Goal: Task Accomplishment & Management: Complete application form

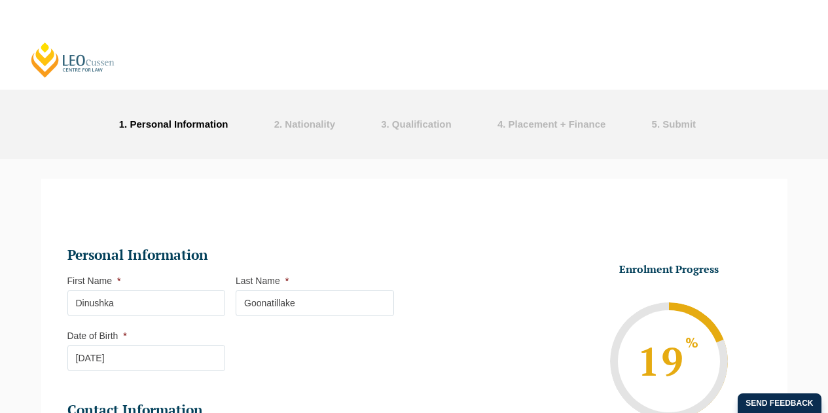
select select
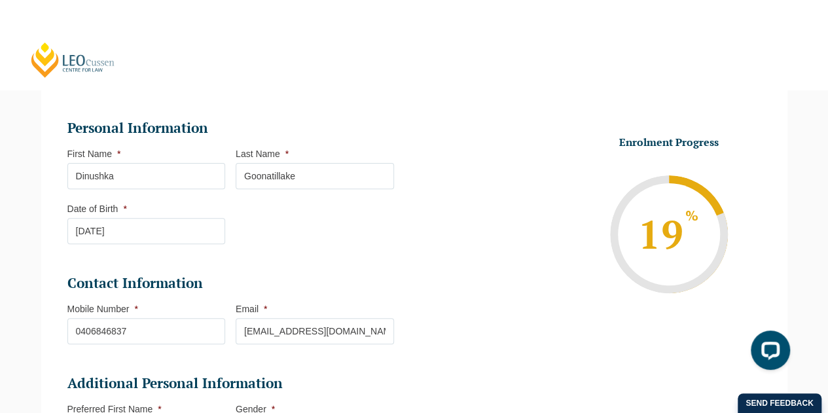
scroll to position [127, 0]
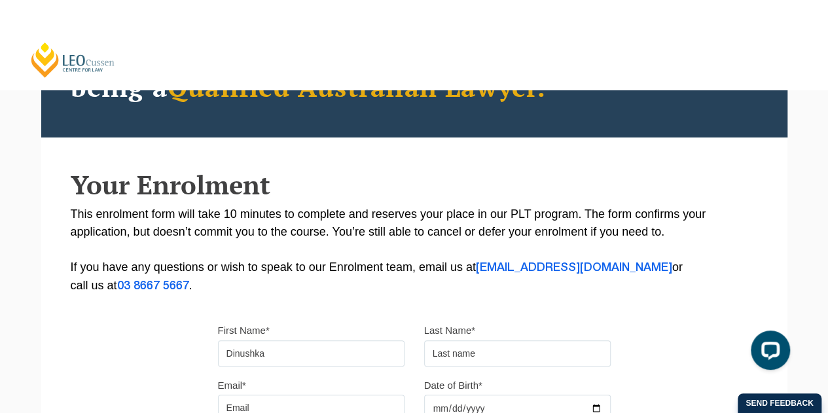
type input "Dinushka"
click at [451, 347] on input "text" at bounding box center [517, 354] width 187 height 26
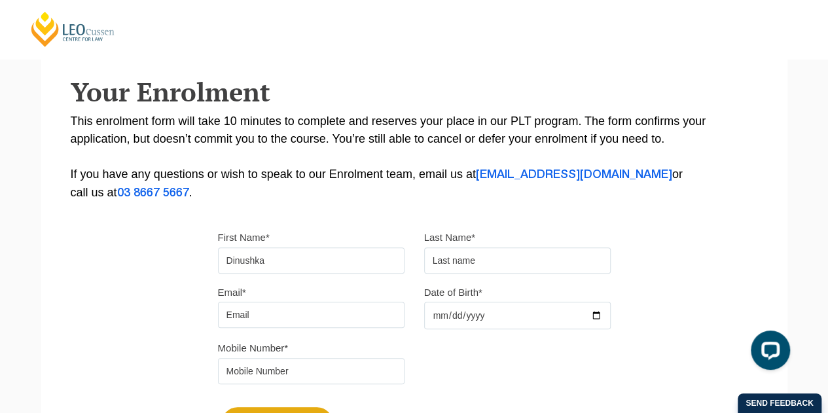
scroll to position [223, 0]
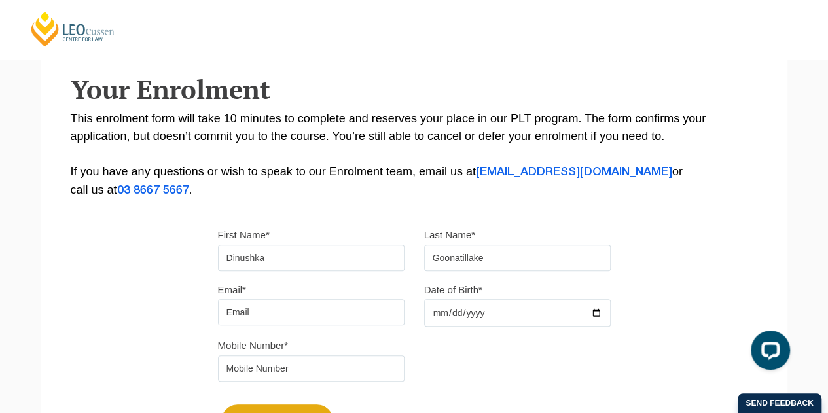
type input "Goonatillake"
click at [279, 315] on input "Email*" at bounding box center [311, 312] width 187 height 26
type input "[EMAIL_ADDRESS][DOMAIN_NAME]"
click at [482, 310] on input "Date of Birth*" at bounding box center [517, 313] width 187 height 28
click at [598, 309] on input "Date of Birth*" at bounding box center [517, 313] width 187 height 28
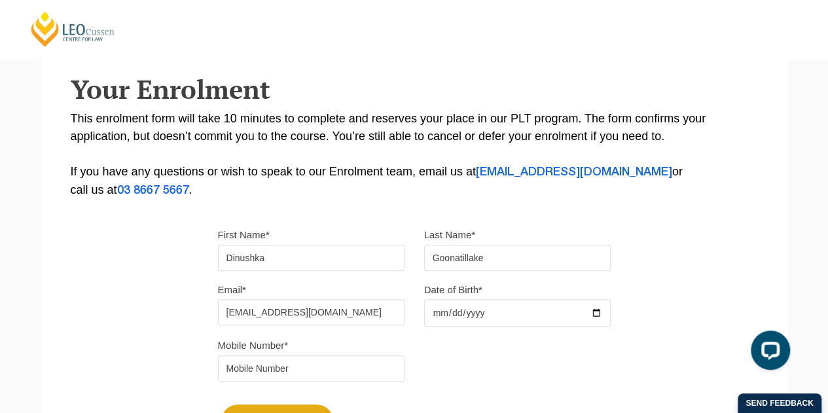
type input "[DATE]"
click at [325, 373] on input "tel" at bounding box center [311, 369] width 187 height 26
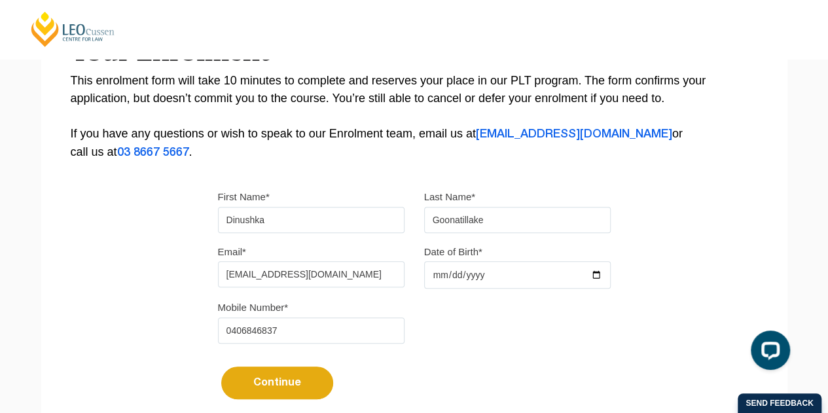
scroll to position [263, 0]
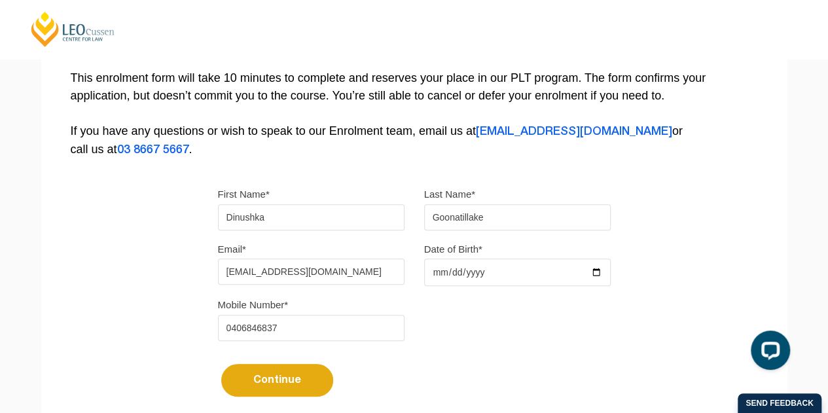
type input "0406846837"
click at [300, 375] on button "Continue" at bounding box center [277, 380] width 112 height 33
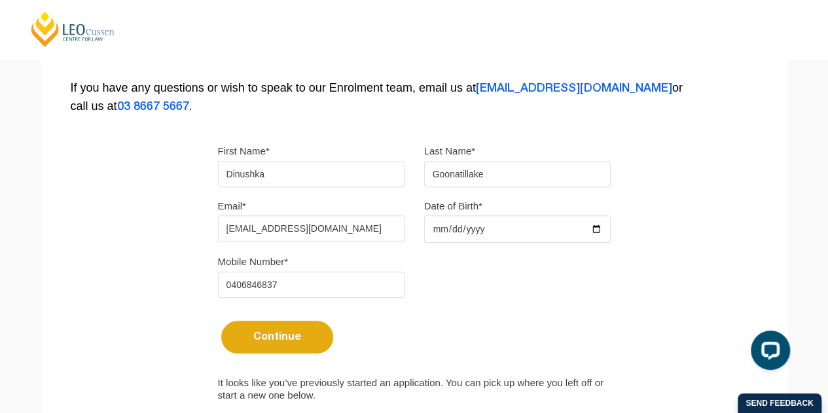
click at [309, 333] on button "Continue" at bounding box center [277, 337] width 112 height 33
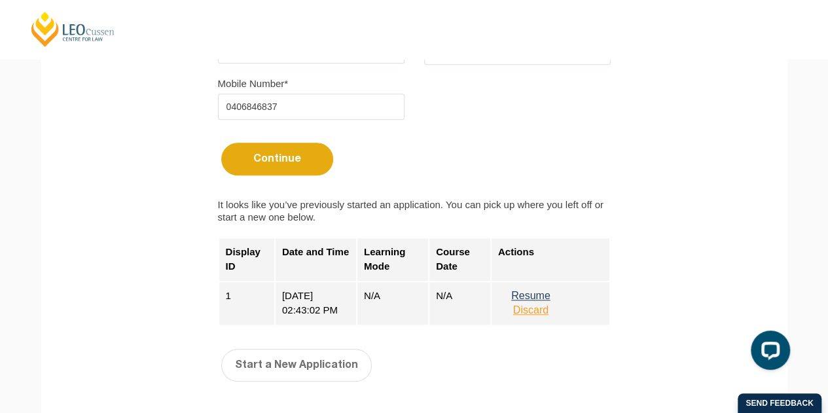
scroll to position [479, 0]
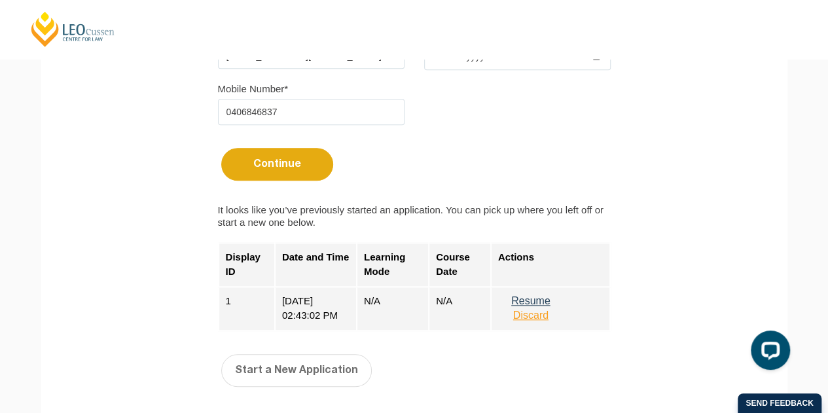
click at [533, 315] on button "Discard" at bounding box center [530, 316] width 65 height 12
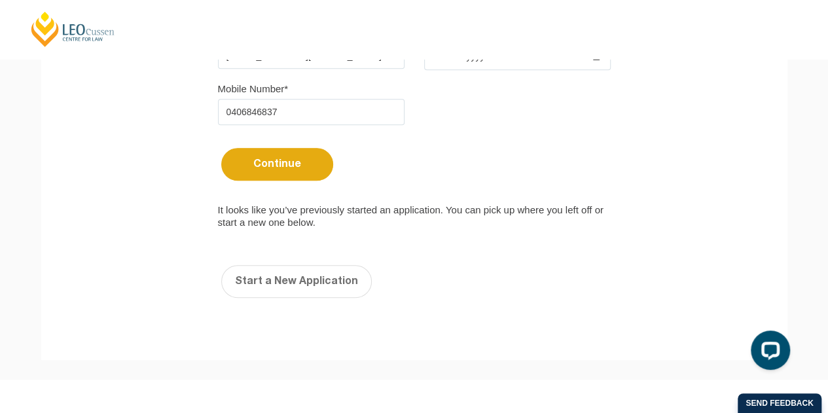
scroll to position [406, 0]
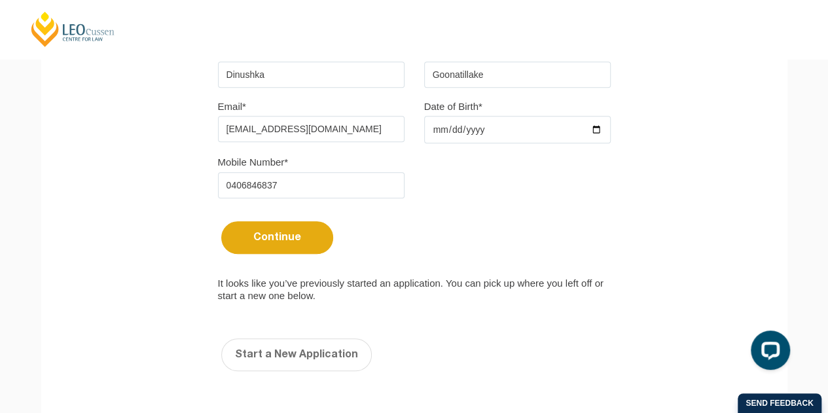
click at [269, 242] on button "Continue" at bounding box center [277, 237] width 112 height 33
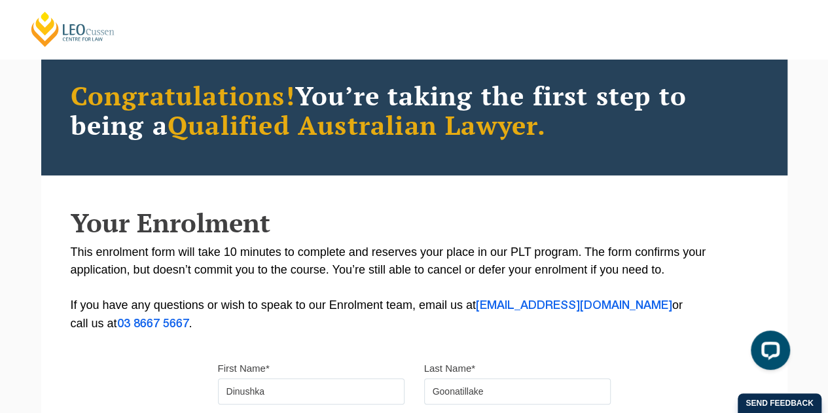
scroll to position [86, 0]
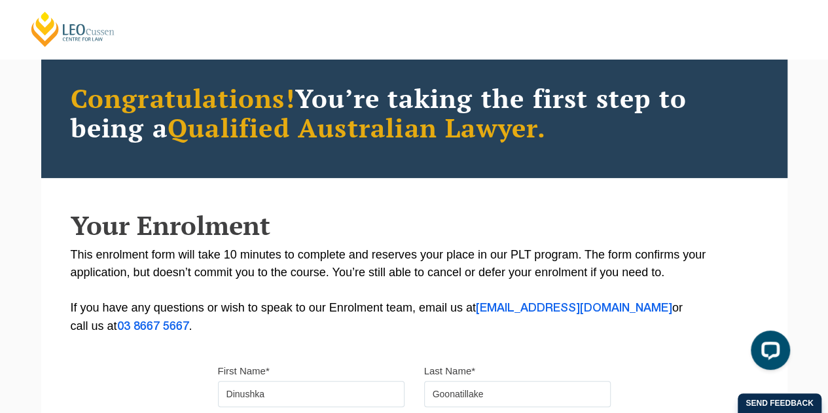
select select
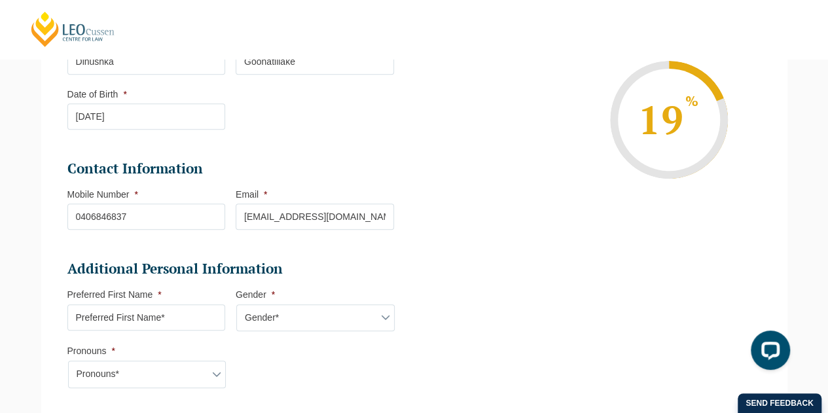
scroll to position [243, 0]
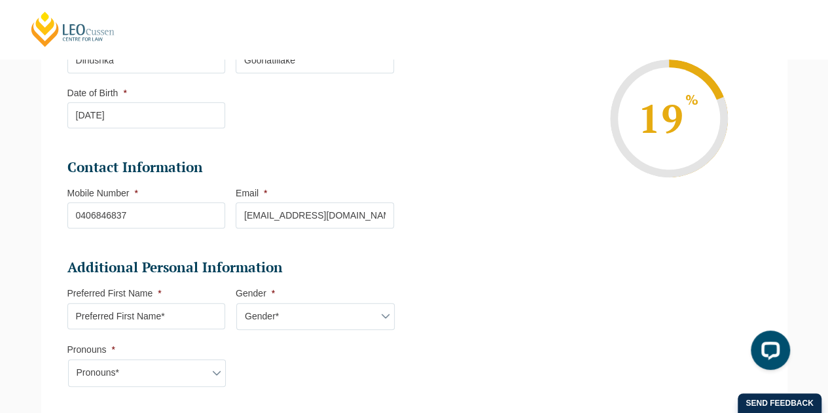
click at [386, 270] on h2 "Additional Personal Information" at bounding box center [230, 268] width 327 height 18
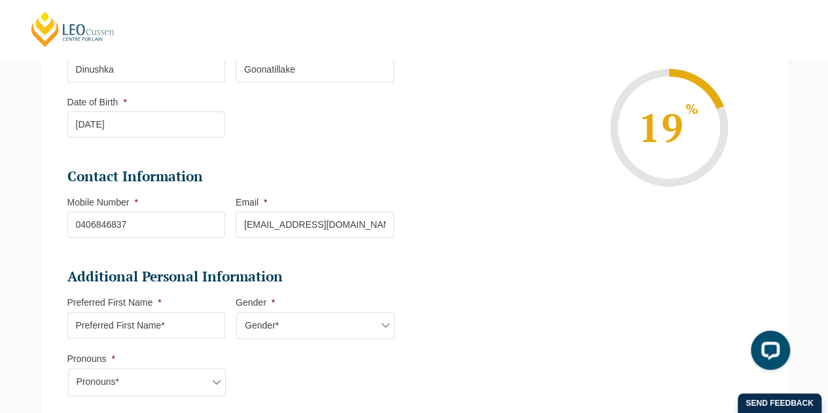
scroll to position [239, 0]
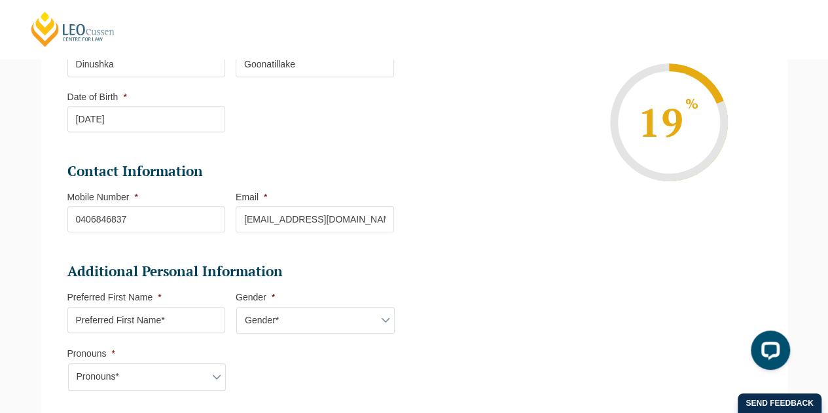
click at [195, 322] on input "Preferred First Name *" at bounding box center [146, 320] width 158 height 26
type input "Dinushka"
select select "VIC"
select select
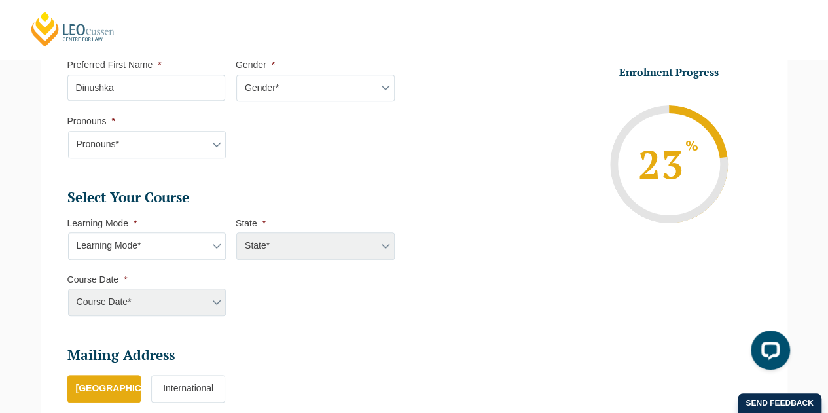
scroll to position [475, 0]
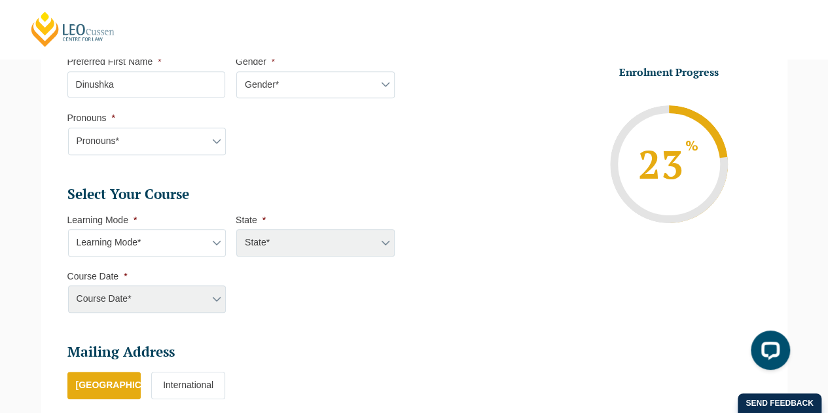
click at [384, 86] on select "Gender* [DEMOGRAPHIC_DATA] [DEMOGRAPHIC_DATA] [DEMOGRAPHIC_DATA] [DEMOGRAPHIC_D…" at bounding box center [315, 85] width 158 height 28
select select "[DEMOGRAPHIC_DATA]"
click at [236, 71] on select "Gender* [DEMOGRAPHIC_DATA] [DEMOGRAPHIC_DATA] [DEMOGRAPHIC_DATA] [DEMOGRAPHIC_D…" at bounding box center [315, 85] width 158 height 28
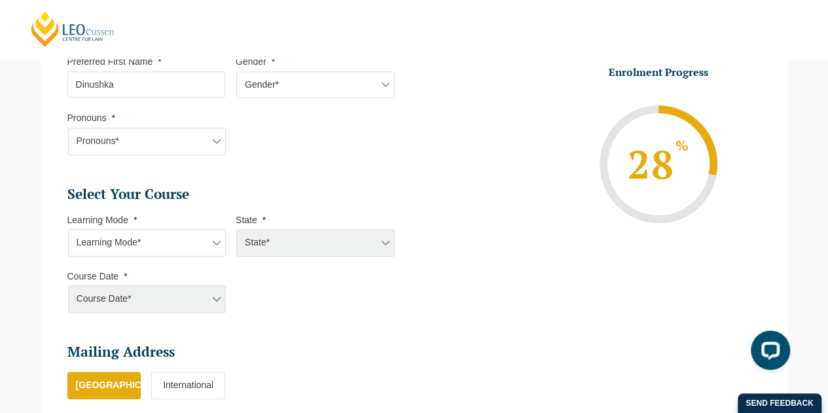
click at [183, 139] on select "Pronouns* She/Her/Hers He/Him/His They/Them/Theirs Other Prefer not to disclose" at bounding box center [147, 142] width 158 height 28
select select "She/Her/Hers"
click at [68, 128] on select "Pronouns* She/Her/Hers He/Him/His They/Them/Theirs Other Prefer not to disclose" at bounding box center [147, 142] width 158 height 28
click at [169, 243] on select "Learning Mode* Online Full Time Learning Online Part Time Learning Blended Full…" at bounding box center [147, 243] width 158 height 28
click at [301, 240] on div "State*" at bounding box center [315, 243] width 158 height 28
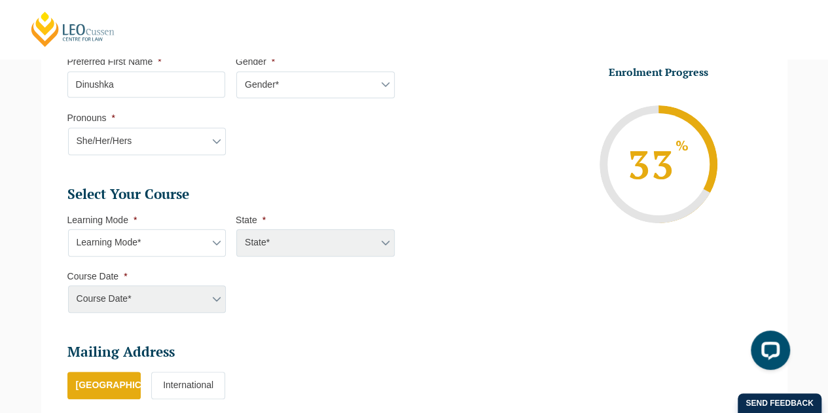
click at [183, 244] on select "Learning Mode* Online Full Time Learning Online Part Time Learning Blended Full…" at bounding box center [147, 243] width 158 height 28
select select "Blended Part Time Learning"
click at [68, 229] on select "Learning Mode* Online Full Time Learning Online Part Time Learning Blended Full…" at bounding box center [147, 243] width 158 height 28
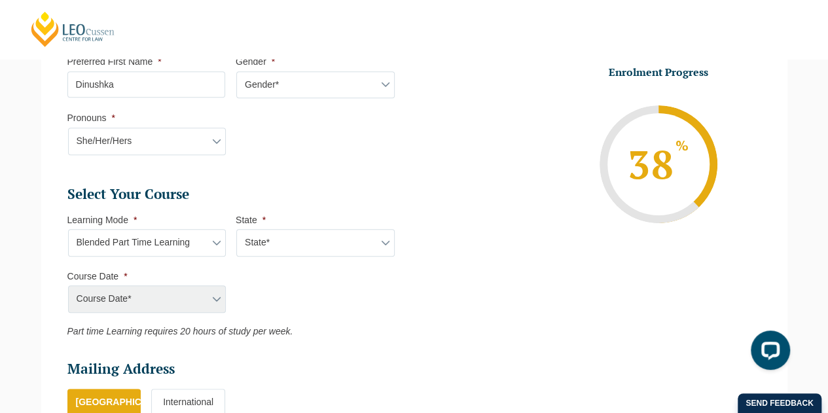
click at [310, 242] on select "State* ACT/[GEOGRAPHIC_DATA] QLD [GEOGRAPHIC_DATA] [GEOGRAPHIC_DATA]" at bounding box center [315, 243] width 158 height 28
select select "VIC"
click at [236, 229] on select "State* ACT/[GEOGRAPHIC_DATA] QLD [GEOGRAPHIC_DATA] [GEOGRAPHIC_DATA]" at bounding box center [315, 243] width 158 height 28
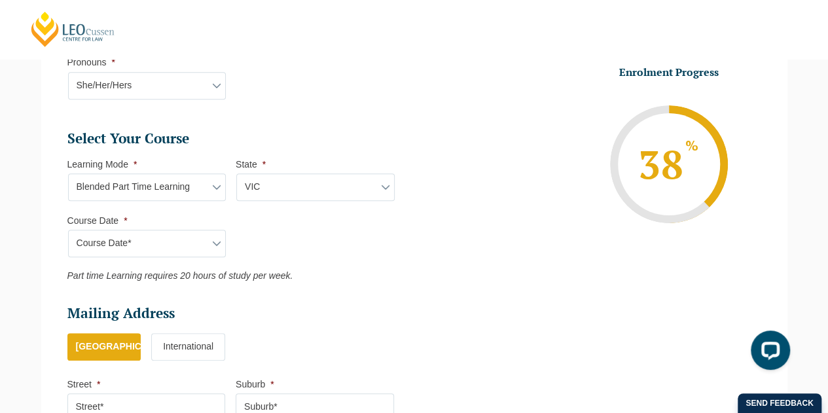
scroll to position [531, 0]
click at [190, 239] on select "Course Date* [DATE] ([DATE] to [DATE]) [DATE] ([DATE] to [DATE]) [DATE] ([DATE]…" at bounding box center [147, 243] width 158 height 28
click at [204, 185] on select "Learning Mode* Online Full Time Learning Online Part Time Learning Blended Full…" at bounding box center [147, 187] width 158 height 28
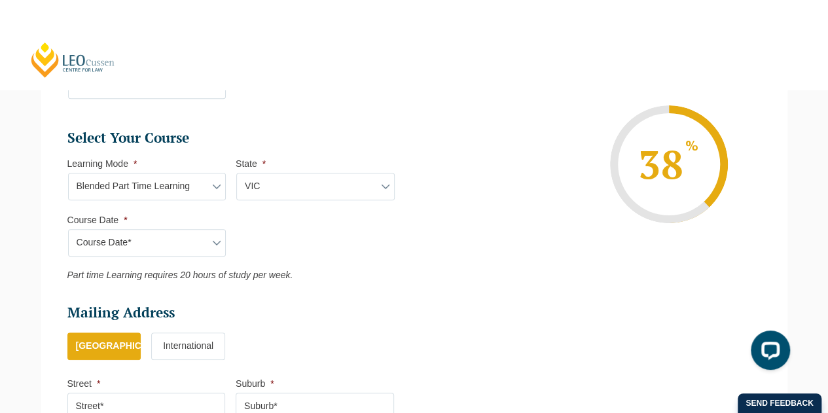
click at [202, 238] on select "Course Date* [DATE] ([DATE] to [DATE]) [DATE] ([DATE] to [DATE]) [DATE] ([DATE]…" at bounding box center [147, 243] width 158 height 28
select select "[DATE] ([DATE] to [DATE])"
click at [68, 229] on select "Course Date* [DATE] ([DATE] to [DATE]) [DATE] ([DATE] to [DATE]) [DATE] ([DATE]…" at bounding box center [147, 243] width 158 height 28
type input "Intake [DATE] PT"
type input "Practical Legal Training ([GEOGRAPHIC_DATA])"
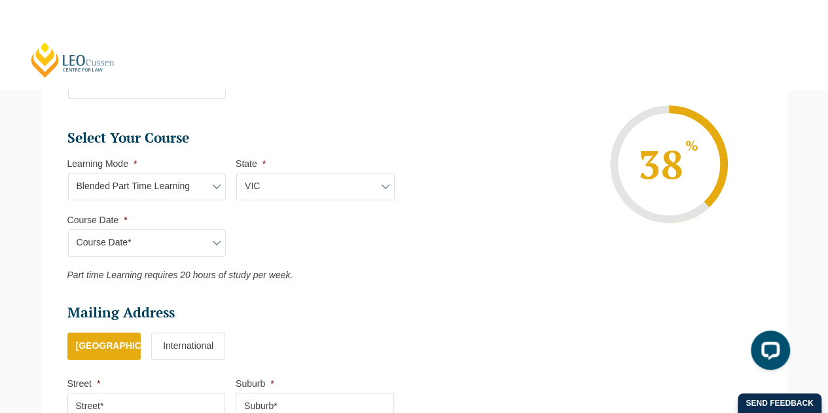
select select "[PERSON_NAME] (JAN) 2026 Part Time Blended"
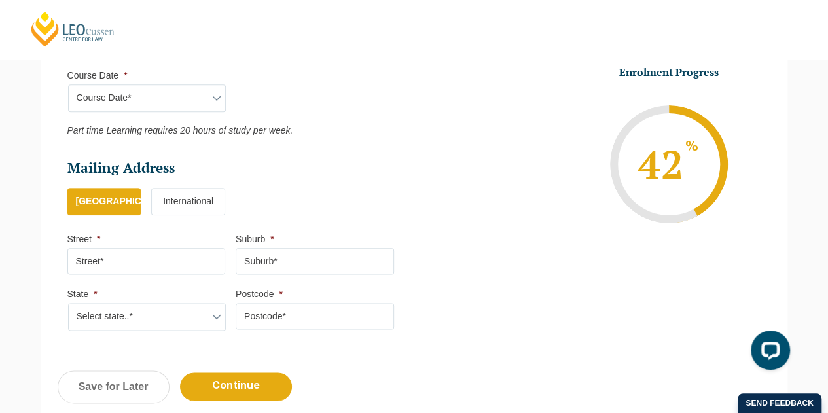
scroll to position [677, 0]
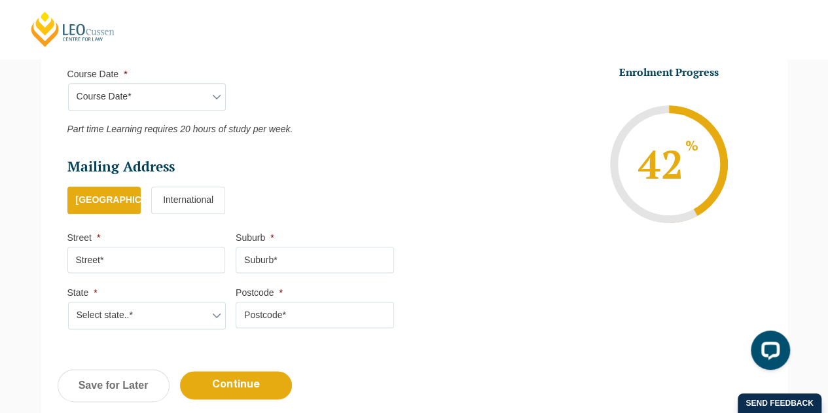
click at [193, 251] on input "Street *" at bounding box center [146, 260] width 158 height 26
type input "[STREET_ADDRESS]"
click at [288, 257] on input "Suburb *" at bounding box center [315, 260] width 158 height 26
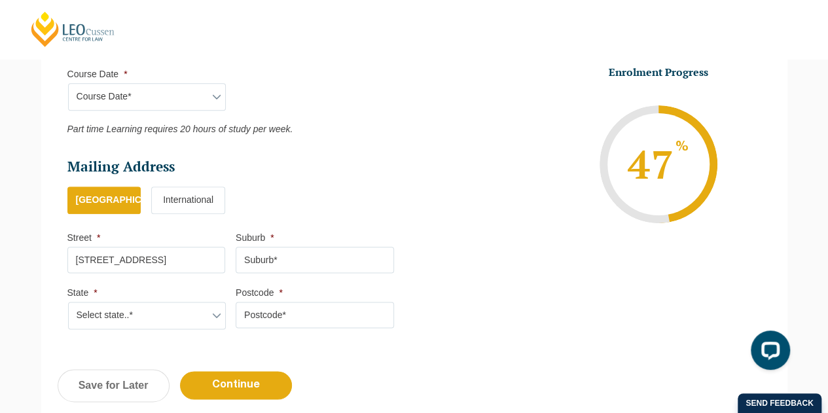
type input "h"
type input "[GEOGRAPHIC_DATA]"
click at [228, 317] on li "State * Select state..* [GEOGRAPHIC_DATA] [GEOGRAPHIC_DATA] [GEOGRAPHIC_DATA] […" at bounding box center [151, 308] width 169 height 43
click at [210, 311] on select "Select state..* [GEOGRAPHIC_DATA] [GEOGRAPHIC_DATA] [GEOGRAPHIC_DATA] SA [GEOGR…" at bounding box center [147, 316] width 158 height 28
select select "VIC"
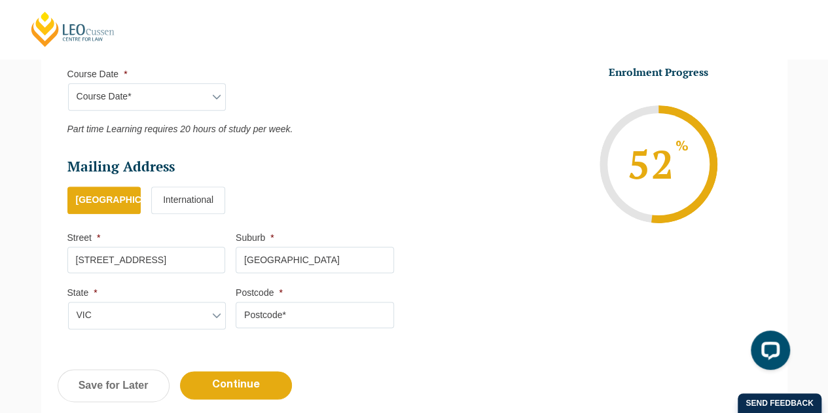
click at [68, 302] on select "Select state..* [GEOGRAPHIC_DATA] [GEOGRAPHIC_DATA] [GEOGRAPHIC_DATA] SA [GEOGR…" at bounding box center [147, 316] width 158 height 28
click at [268, 315] on input "Postcode *" at bounding box center [315, 315] width 158 height 26
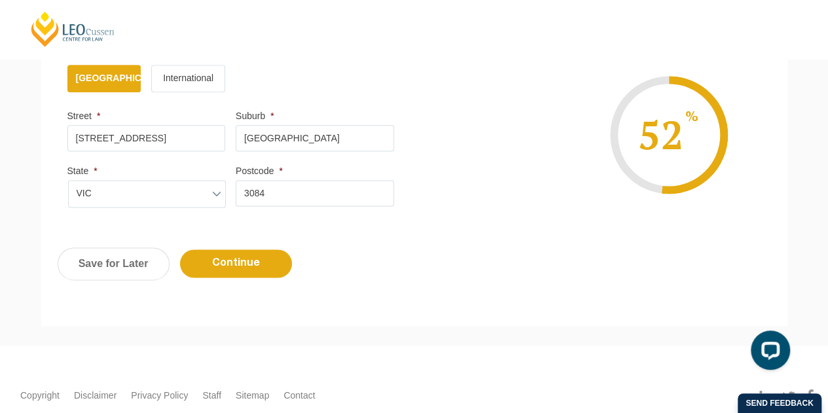
scroll to position [802, 0]
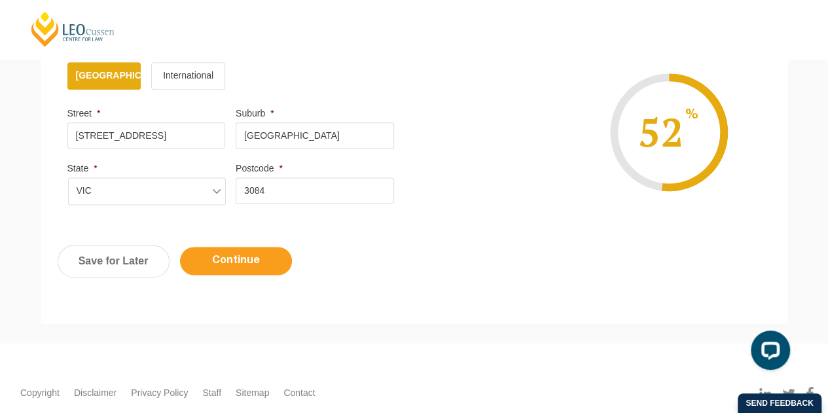
type input "3084"
click at [251, 256] on input "Continue" at bounding box center [236, 261] width 112 height 28
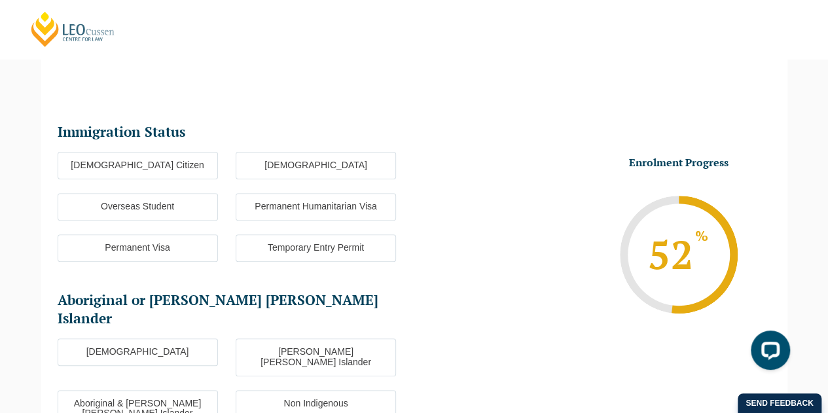
scroll to position [122, 0]
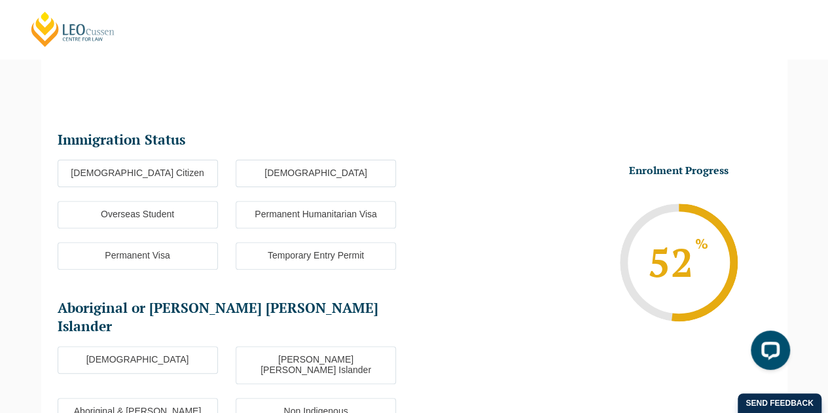
click at [200, 176] on label "[DEMOGRAPHIC_DATA] Citizen" at bounding box center [138, 174] width 160 height 28
click at [0, 0] on input "[DEMOGRAPHIC_DATA] Citizen" at bounding box center [0, 0] width 0 height 0
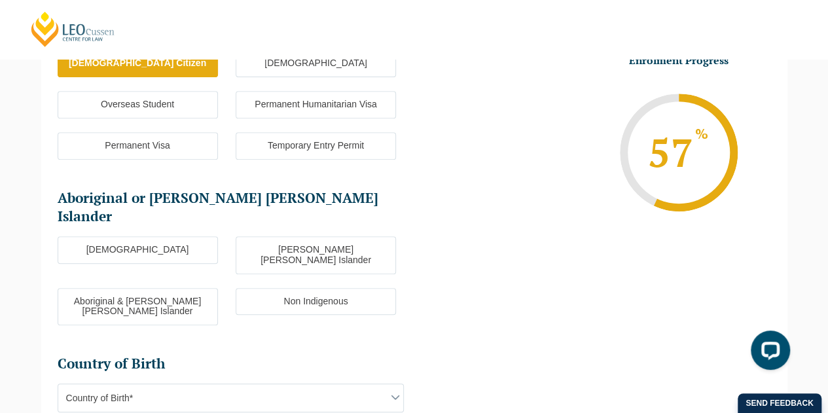
scroll to position [233, 0]
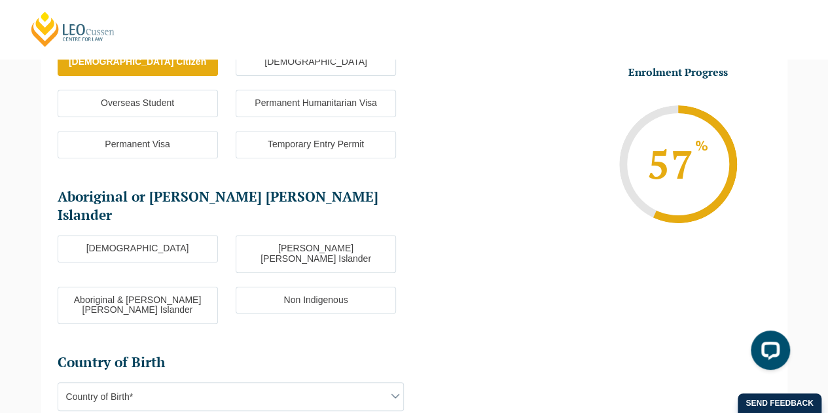
click at [280, 287] on label "Non Indigenous" at bounding box center [316, 301] width 160 height 28
click at [0, 0] on input "Non Indigenous" at bounding box center [0, 0] width 0 height 0
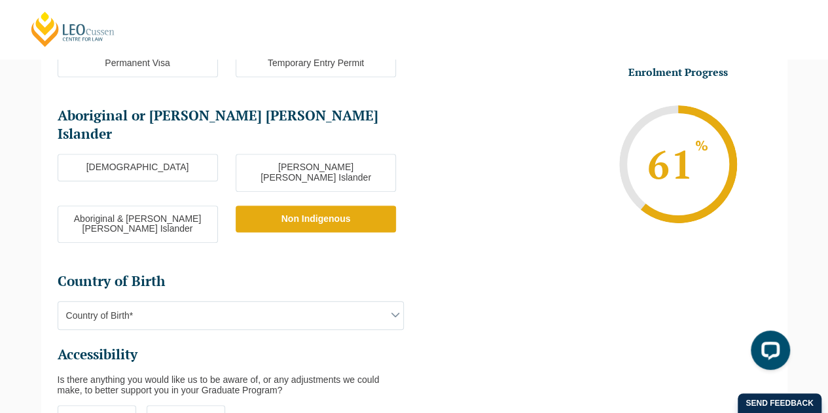
scroll to position [316, 0]
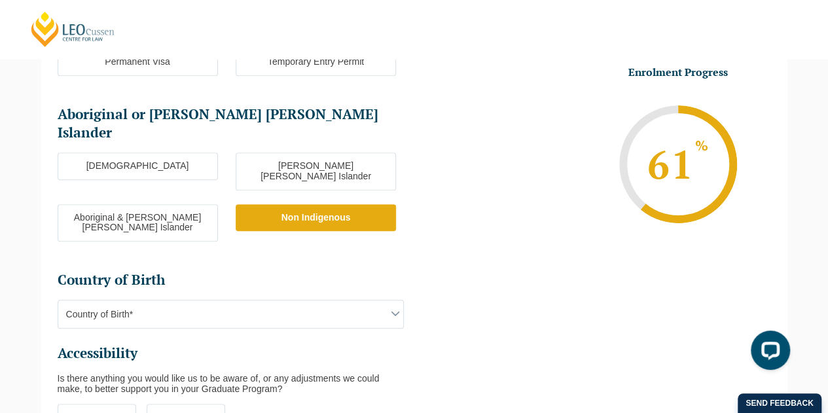
click at [363, 301] on span "Country of Birth*" at bounding box center [230, 315] width 345 height 28
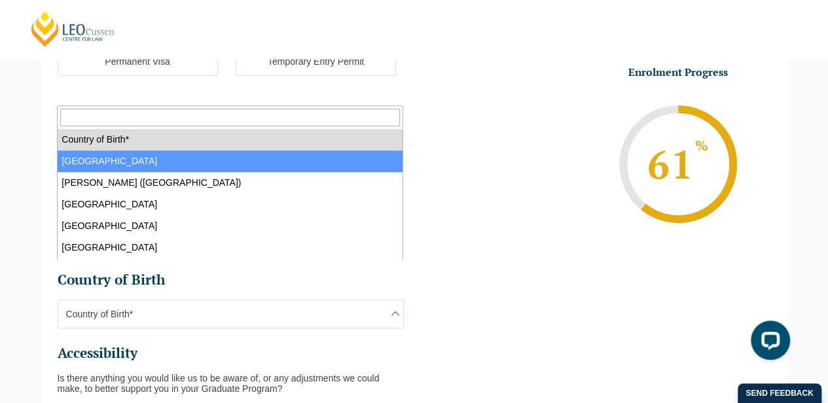
select select "Australia 1101"
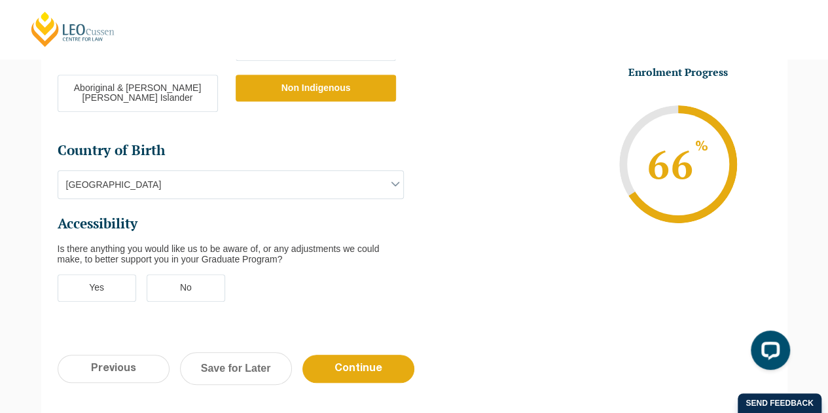
scroll to position [441, 0]
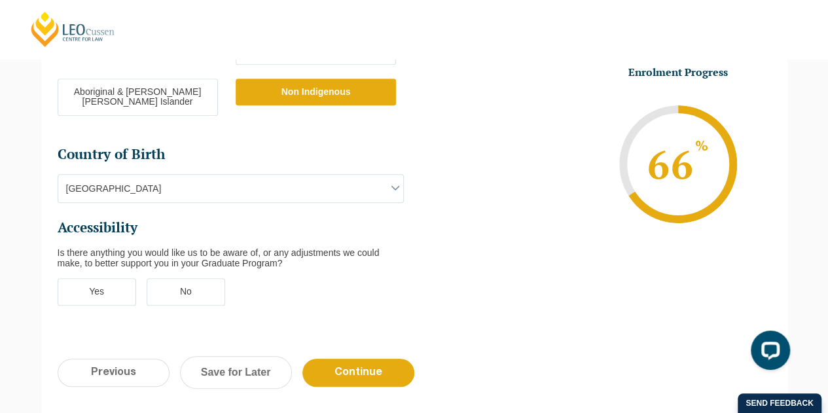
click at [174, 278] on label "No" at bounding box center [186, 292] width 79 height 28
click at [0, 0] on input "No" at bounding box center [0, 0] width 0 height 0
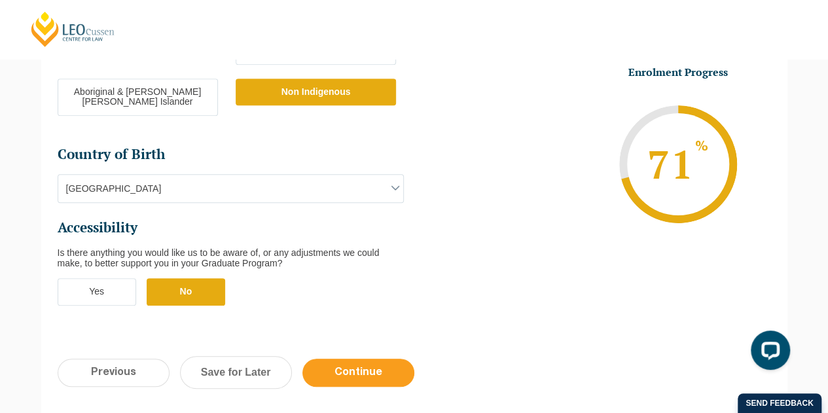
click at [367, 359] on input "Continue" at bounding box center [359, 373] width 112 height 28
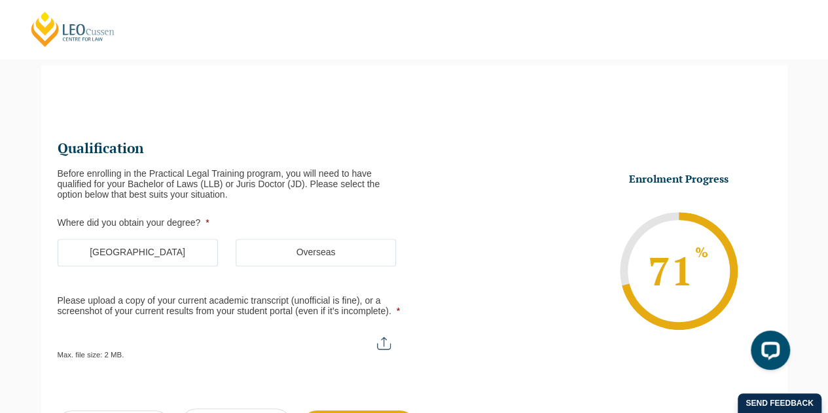
scroll to position [0, 0]
click at [161, 249] on label "[GEOGRAPHIC_DATA]" at bounding box center [138, 253] width 160 height 28
click at [0, 0] on input "[GEOGRAPHIC_DATA]" at bounding box center [0, 0] width 0 height 0
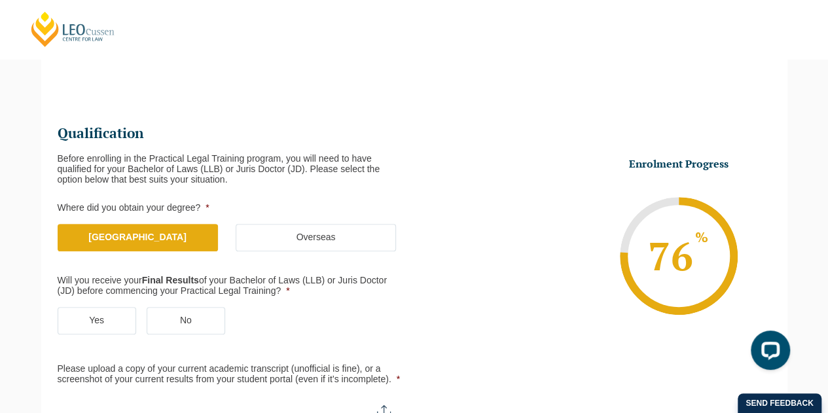
scroll to position [130, 0]
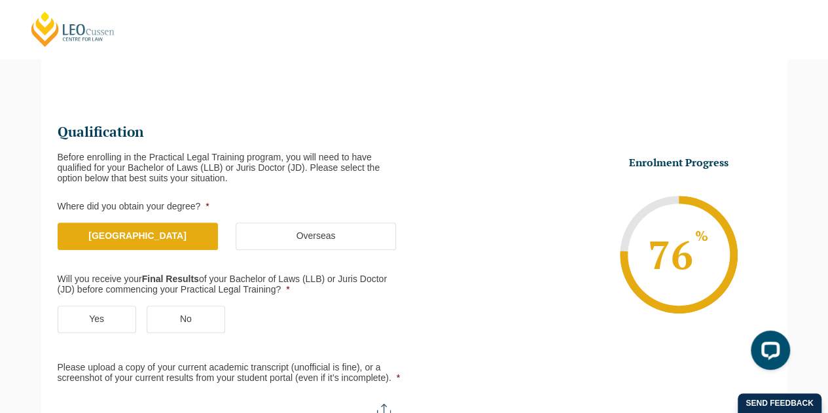
click at [219, 320] on label "No" at bounding box center [186, 320] width 79 height 28
click at [0, 0] on input "No" at bounding box center [0, 0] width 0 height 0
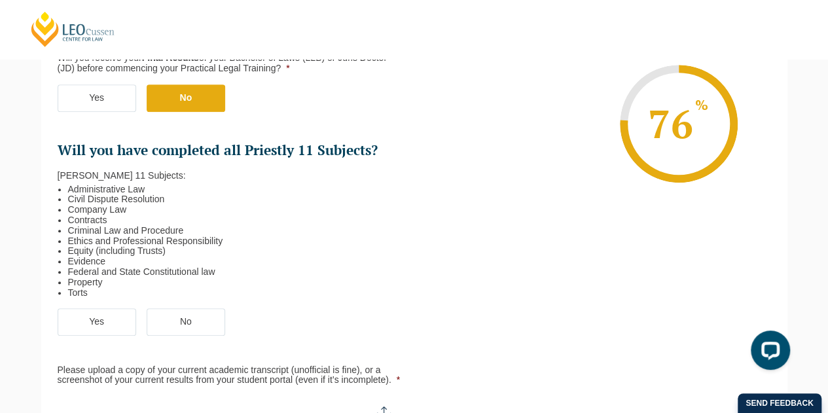
scroll to position [353, 0]
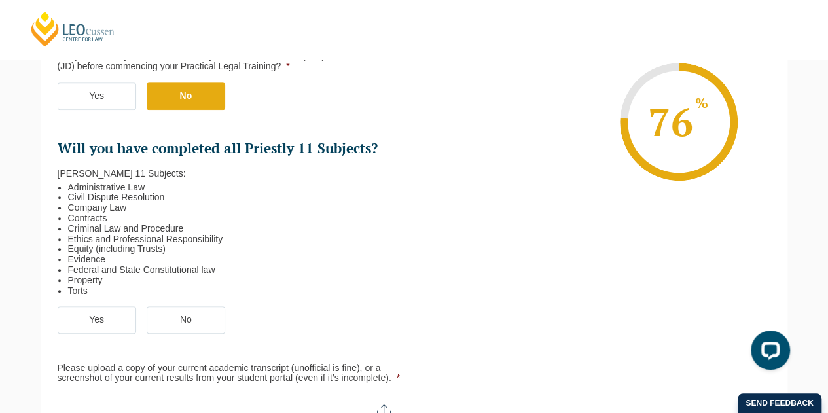
click at [188, 316] on label "No" at bounding box center [186, 321] width 79 height 28
click at [0, 0] on input "No" at bounding box center [0, 0] width 0 height 0
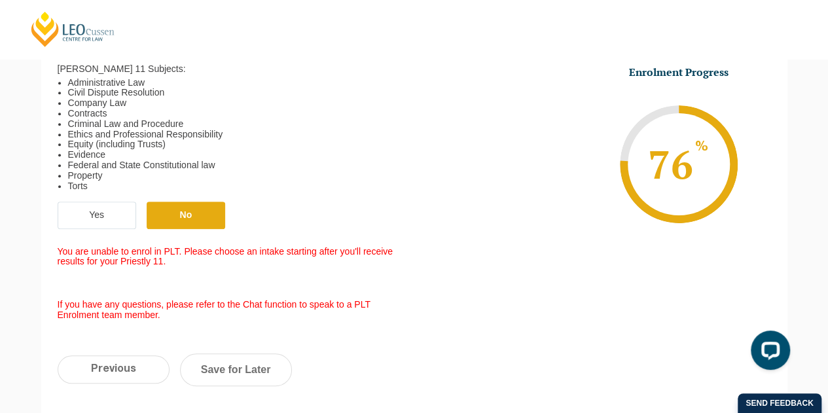
scroll to position [457, 0]
click at [107, 219] on label "Yes" at bounding box center [97, 216] width 79 height 28
click at [0, 0] on input "Yes" at bounding box center [0, 0] width 0 height 0
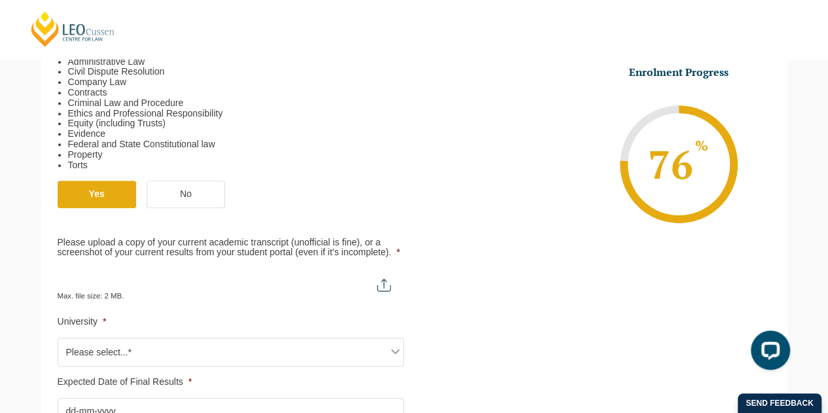
scroll to position [472, 0]
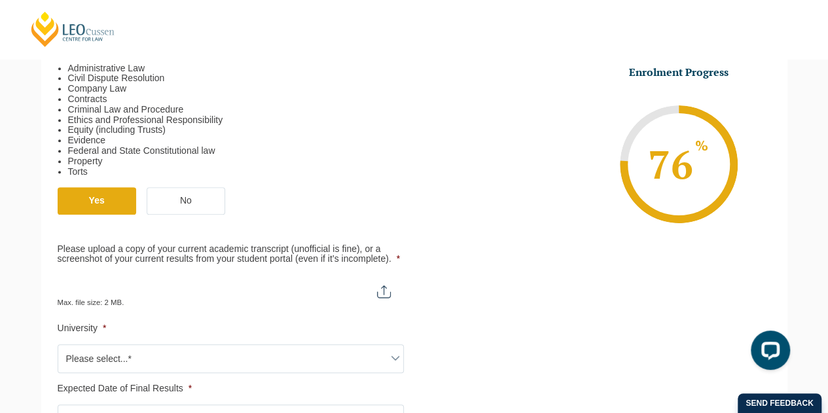
click at [196, 195] on label "No" at bounding box center [186, 201] width 79 height 28
click at [0, 0] on input "No" at bounding box center [0, 0] width 0 height 0
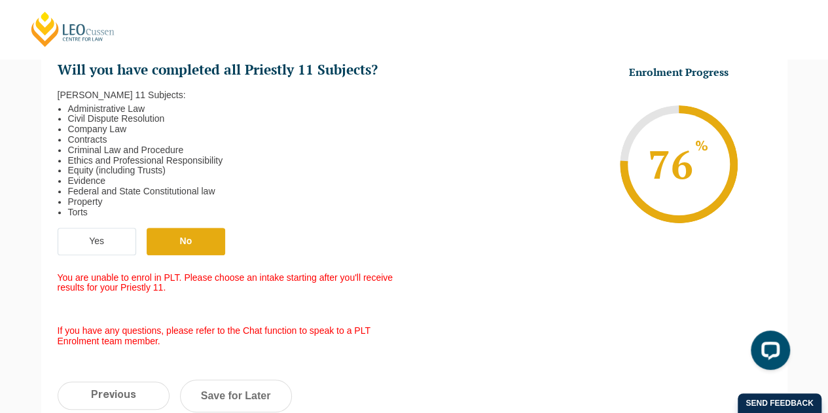
scroll to position [416, 0]
